Goal: Task Accomplishment & Management: Manage account settings

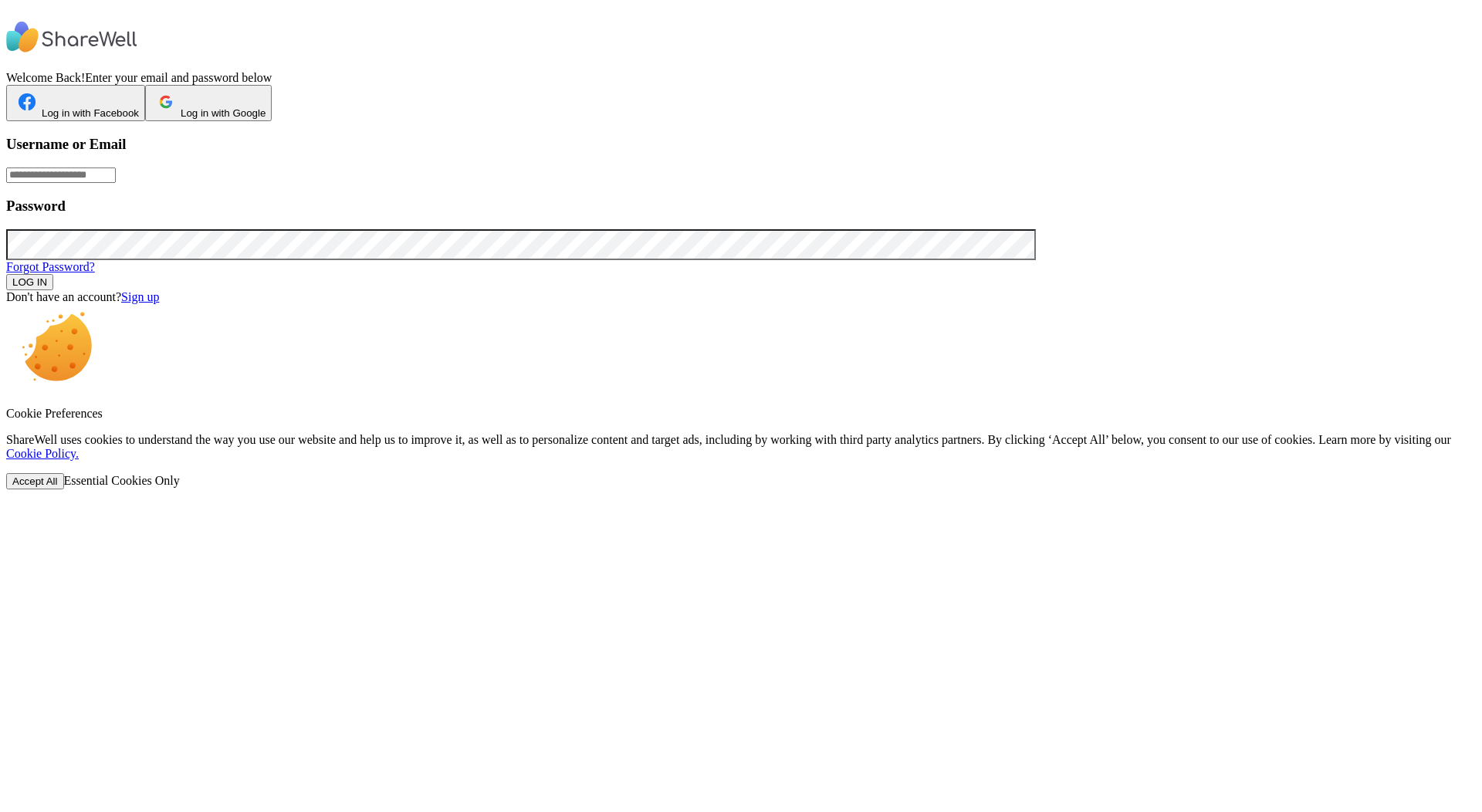
click at [58, 487] on span "Accept All" at bounding box center [36, 481] width 45 height 12
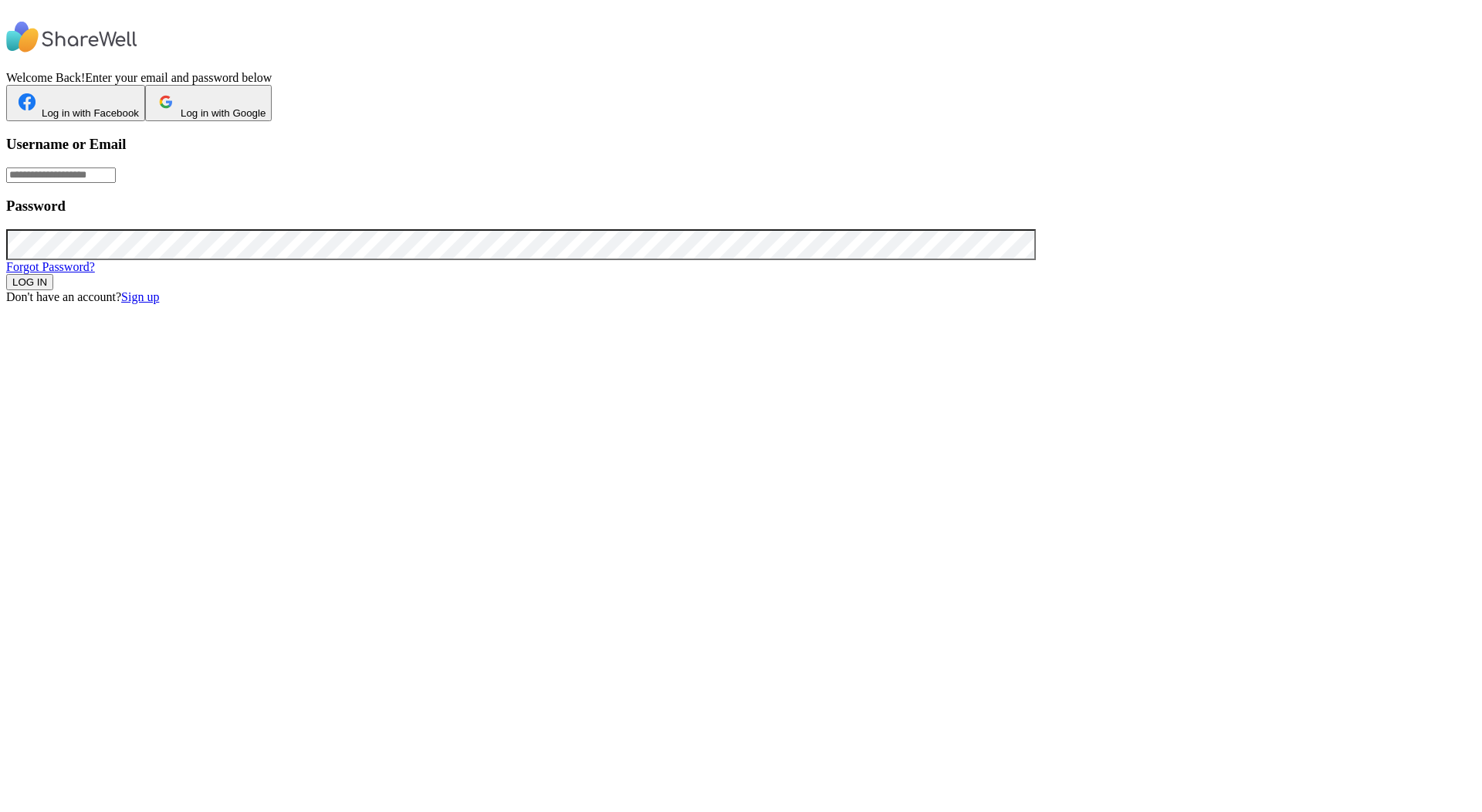
click at [116, 183] on input "text" at bounding box center [60, 176] width 110 height 16
type input "**********"
click at [47, 287] on span "LOG IN" at bounding box center [30, 283] width 35 height 12
